Goal: Information Seeking & Learning: Learn about a topic

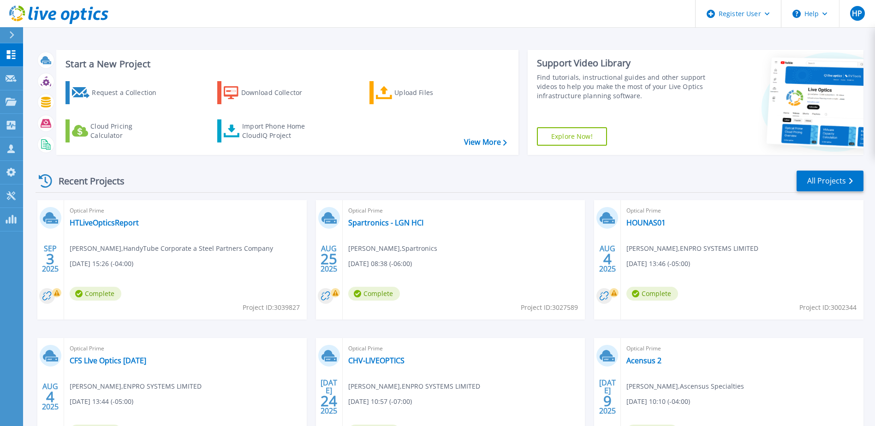
click at [13, 32] on icon at bounding box center [11, 34] width 5 height 7
click at [255, 39] on div "Start a New Project Request a Collection Download Collector Upload Files Cloud …" at bounding box center [449, 241] width 852 height 483
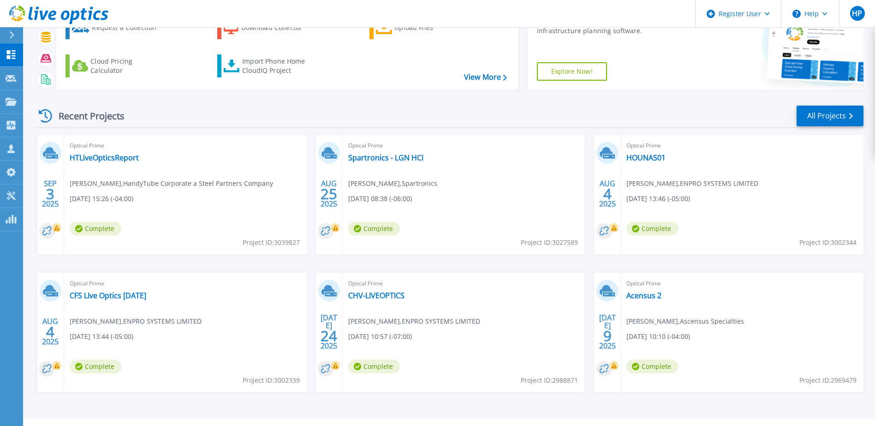
scroll to position [85, 0]
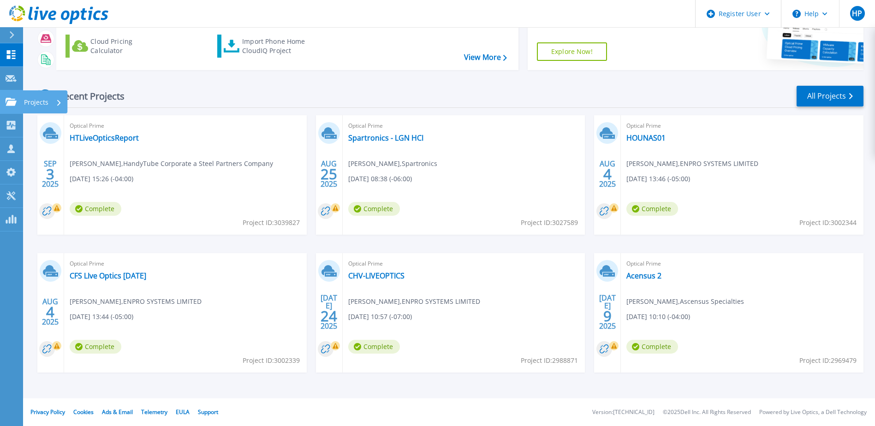
click at [9, 95] on link "Projects Projects" at bounding box center [11, 102] width 23 height 24
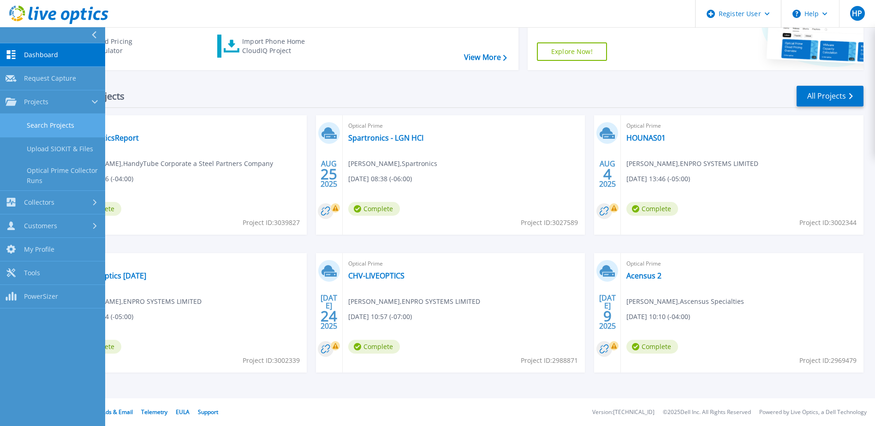
click at [47, 127] on link "Search Projects" at bounding box center [52, 126] width 105 height 24
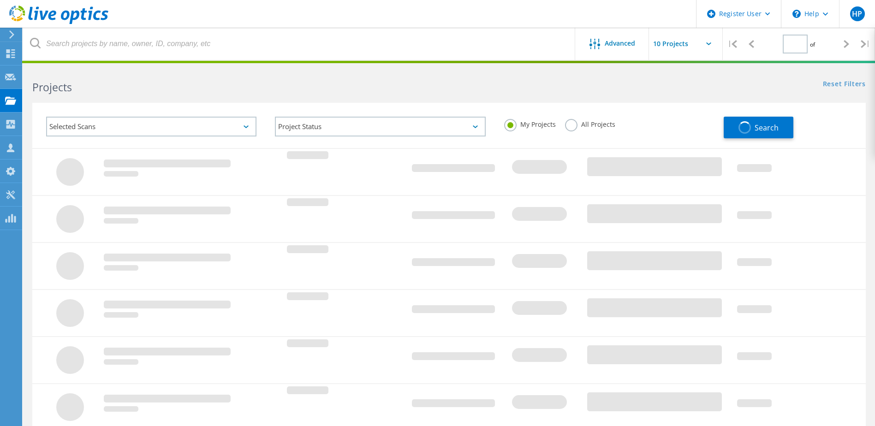
type input "1"
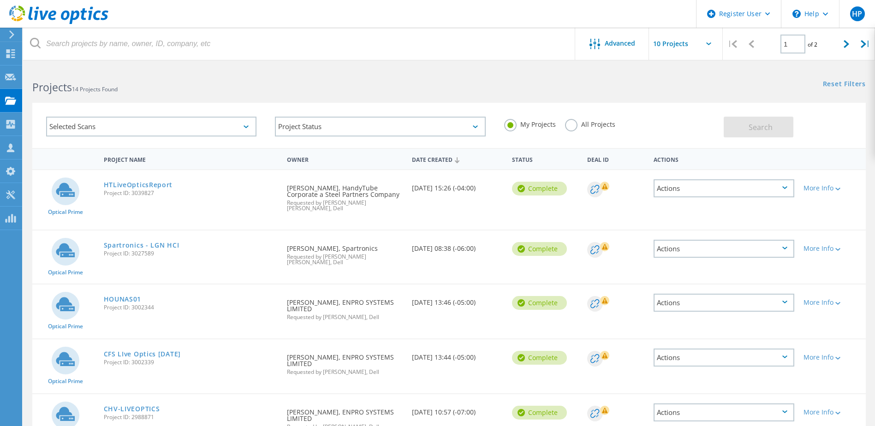
click at [576, 128] on div "All Projects" at bounding box center [590, 125] width 50 height 13
click at [572, 127] on label "All Projects" at bounding box center [590, 123] width 50 height 9
click at [0, 0] on input "All Projects" at bounding box center [0, 0] width 0 height 0
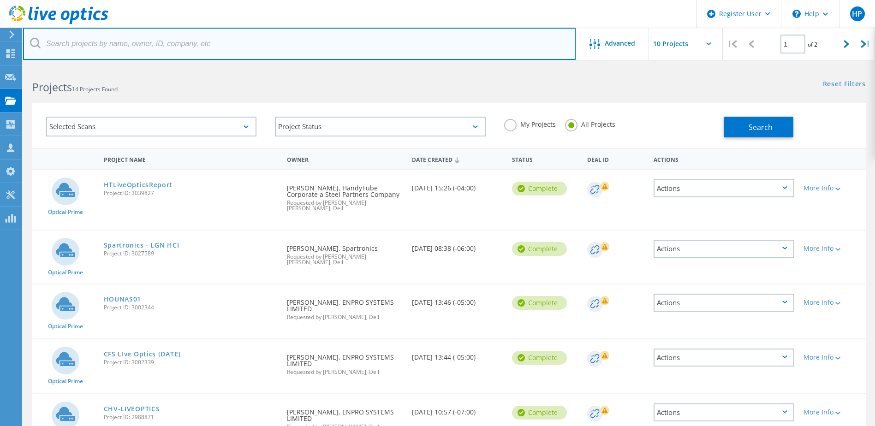
click at [223, 57] on input "text" at bounding box center [299, 44] width 552 height 32
type input "a"
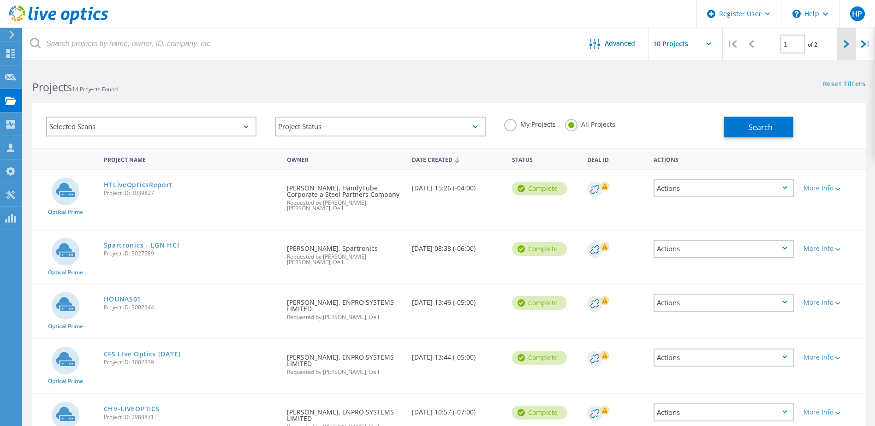
click at [837, 47] on div at bounding box center [846, 44] width 19 height 33
type input "2"
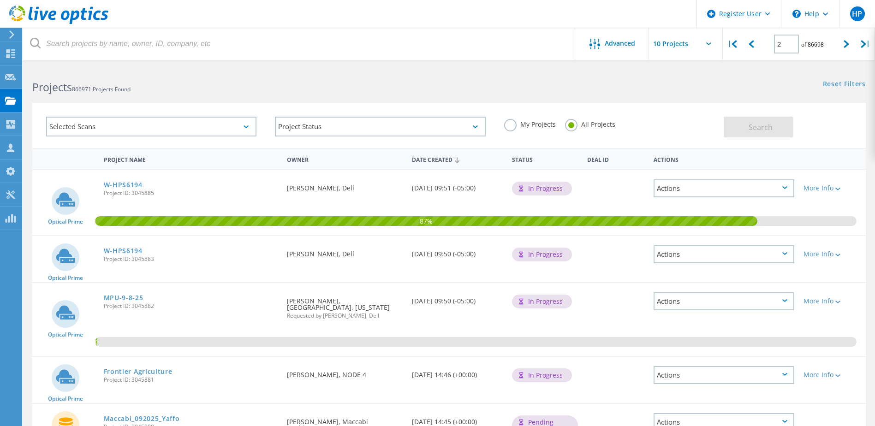
click at [520, 125] on label "My Projects" at bounding box center [530, 123] width 52 height 9
click at [0, 0] on input "My Projects" at bounding box center [0, 0] width 0 height 0
click at [75, 17] on icon at bounding box center [58, 15] width 99 height 19
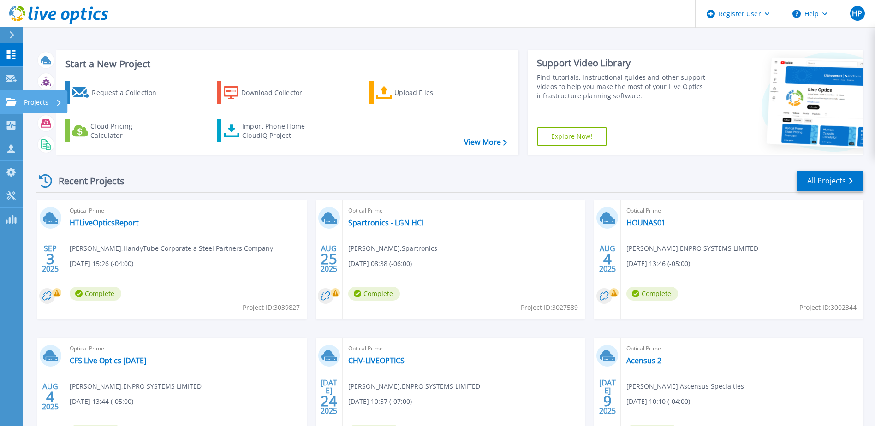
click at [13, 104] on icon at bounding box center [11, 102] width 11 height 8
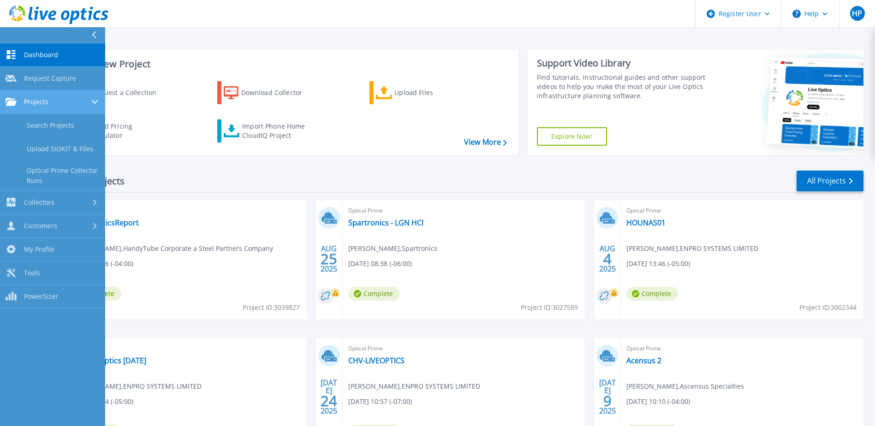
click at [57, 104] on div "Projects" at bounding box center [53, 102] width 94 height 8
click at [43, 104] on span "Projects" at bounding box center [36, 102] width 24 height 8
click at [46, 126] on link "Search Projects" at bounding box center [52, 126] width 105 height 24
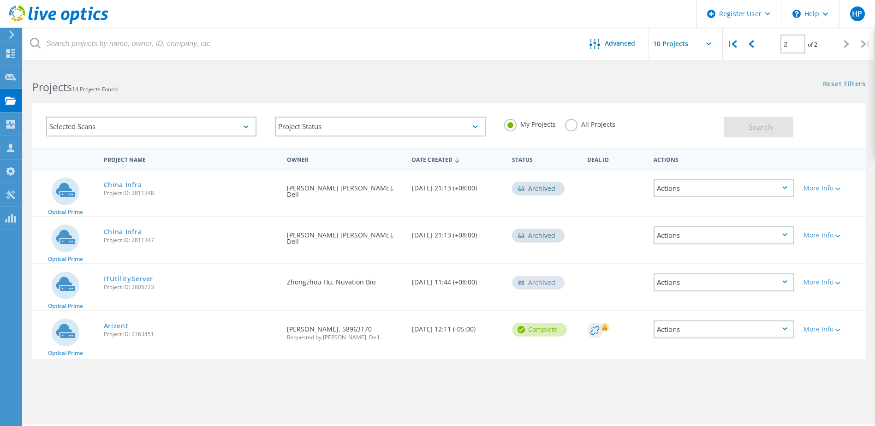
click at [113, 326] on link "Arizent" at bounding box center [116, 326] width 25 height 6
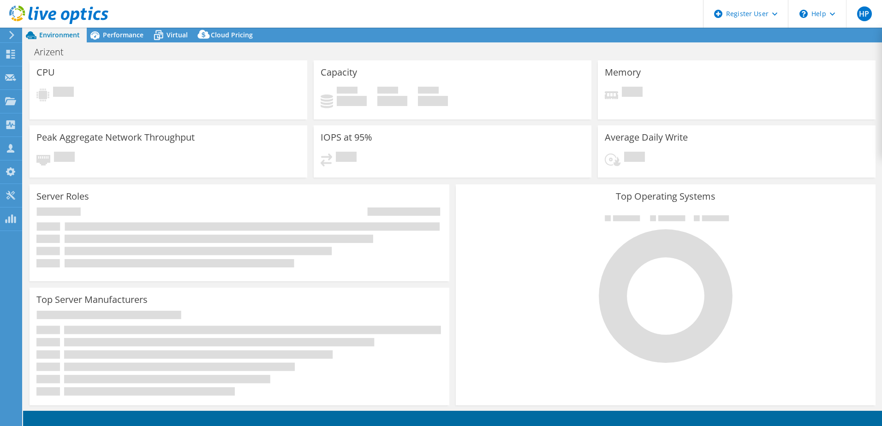
select select "USD"
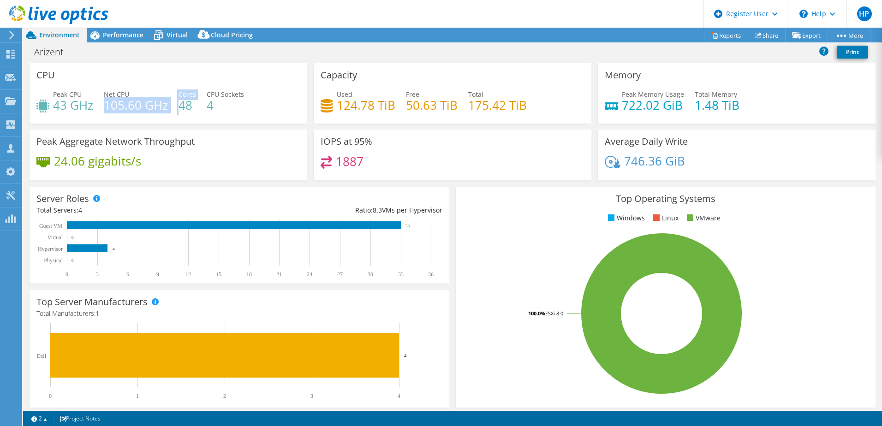
drag, startPoint x: 106, startPoint y: 99, endPoint x: 225, endPoint y: 104, distance: 119.5
click at [225, 104] on div "Peak CPU 43 GHz Net CPU 105.60 GHz Cores 48 CPU Sockets 4" at bounding box center [168, 104] width 264 height 30
click at [225, 104] on h4 "4" at bounding box center [225, 105] width 37 height 10
drag, startPoint x: 59, startPoint y: 107, endPoint x: 97, endPoint y: 108, distance: 38.3
click at [97, 108] on div "Peak CPU 43 GHz Net CPU 105.60 GHz Cores 48 CPU Sockets 4" at bounding box center [168, 104] width 264 height 30
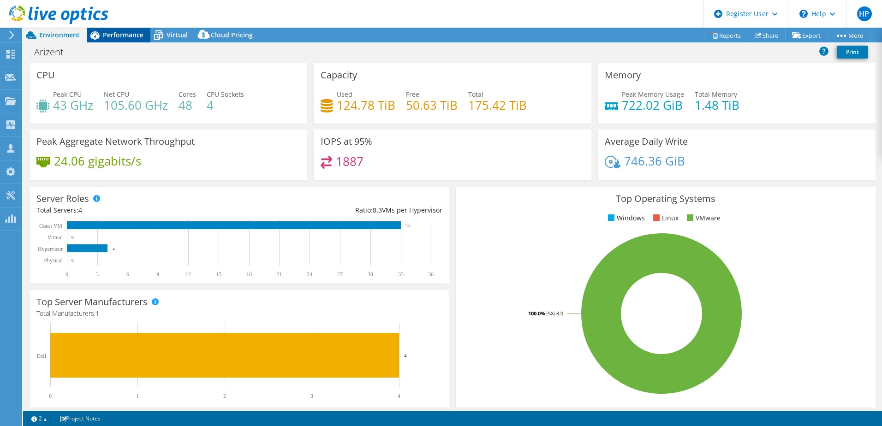
click at [123, 31] on span "Performance" at bounding box center [123, 34] width 41 height 9
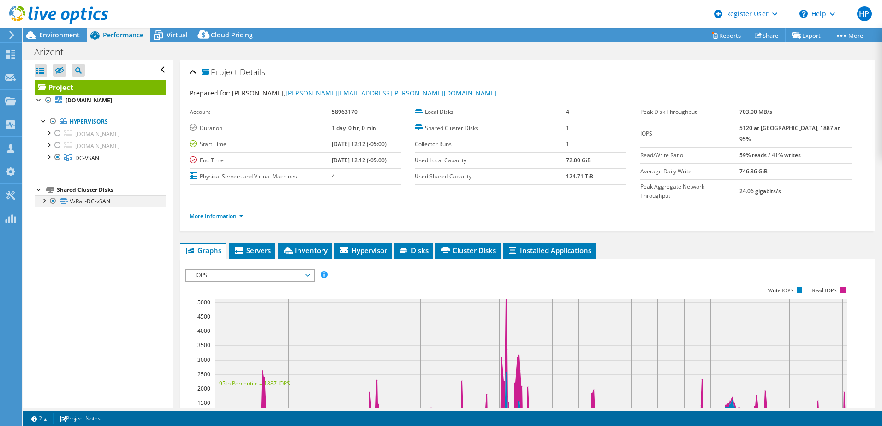
click at [46, 202] on div at bounding box center [43, 199] width 9 height 9
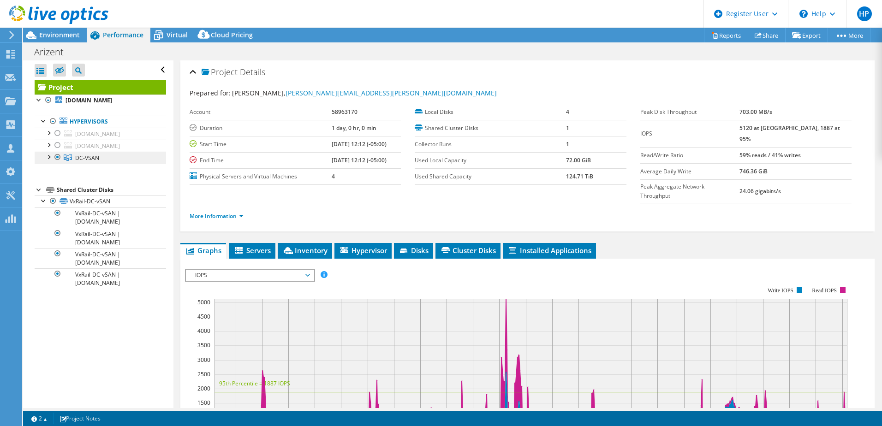
drag, startPoint x: 53, startPoint y: 158, endPoint x: 36, endPoint y: 159, distance: 16.6
click at [36, 159] on li "DC-VSAN [DOMAIN_NAME] DE300221591355-01-01-service-datastore1 VxRail-DC-vSAN" at bounding box center [100, 158] width 131 height 12
click at [45, 156] on div at bounding box center [48, 156] width 9 height 9
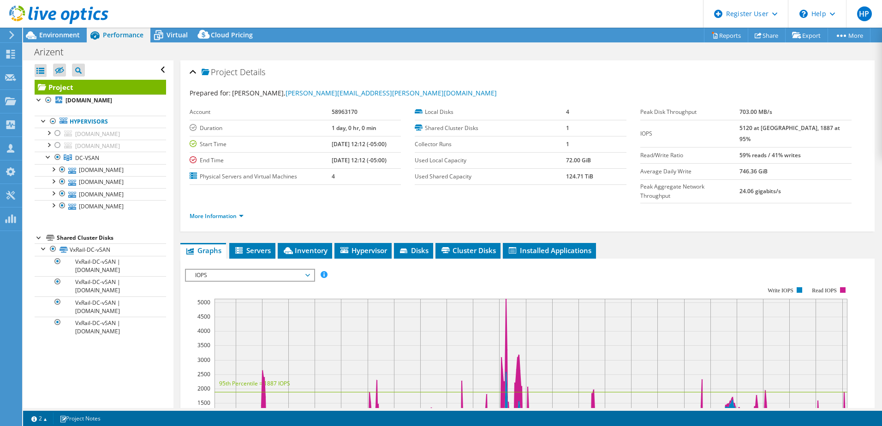
click at [48, 30] on div at bounding box center [54, 15] width 108 height 31
click at [67, 34] on span "Environment" at bounding box center [59, 34] width 41 height 9
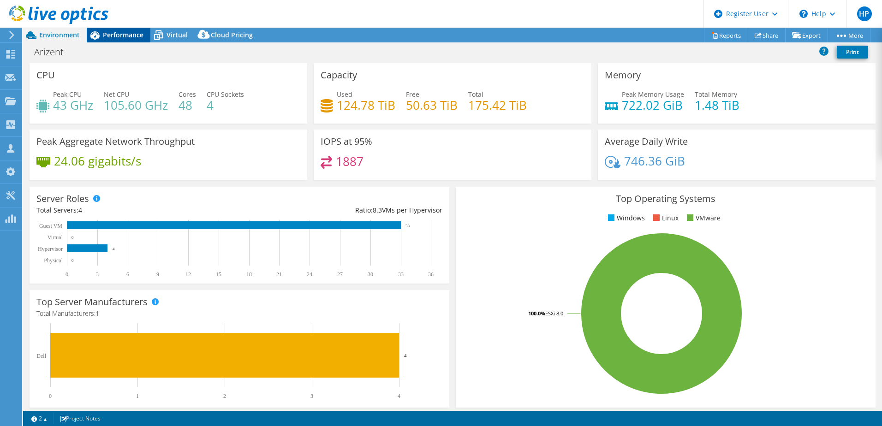
click at [124, 33] on span "Performance" at bounding box center [123, 34] width 41 height 9
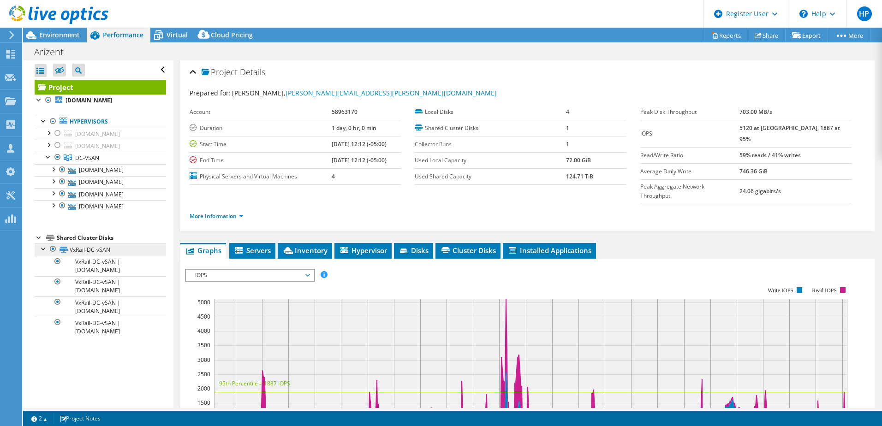
scroll to position [221, 0]
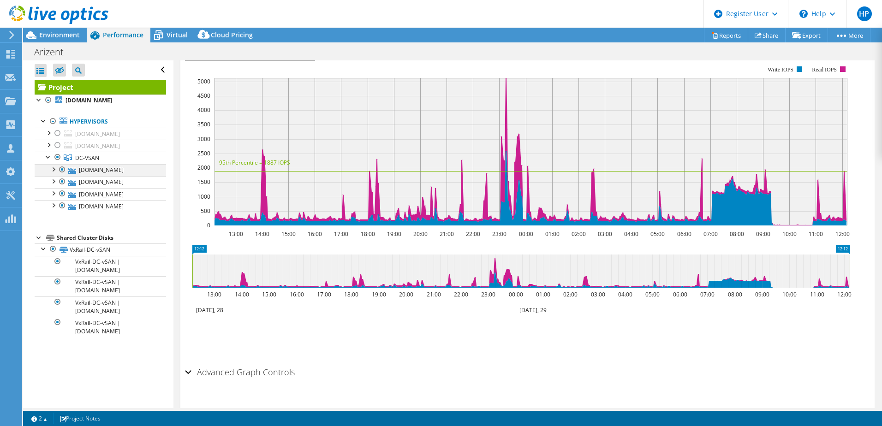
click at [56, 171] on div at bounding box center [52, 168] width 9 height 9
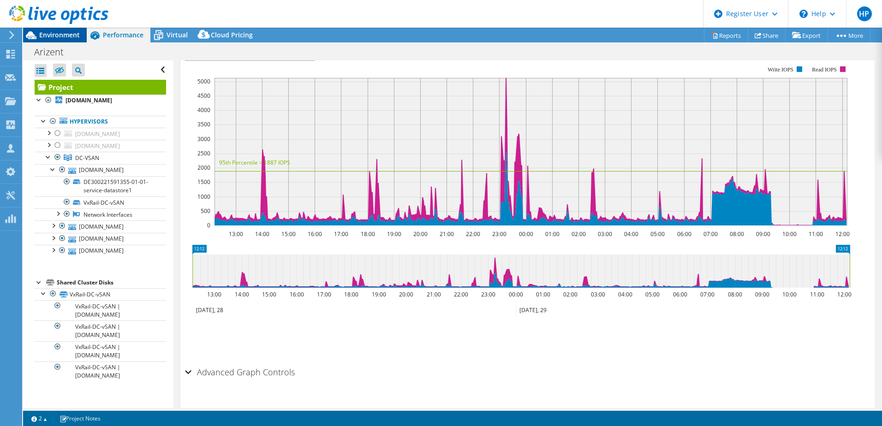
click at [58, 36] on span "Environment" at bounding box center [59, 34] width 41 height 9
